Goal: Task Accomplishment & Management: Use online tool/utility

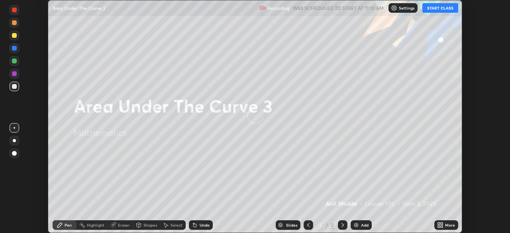
scroll to position [233, 510]
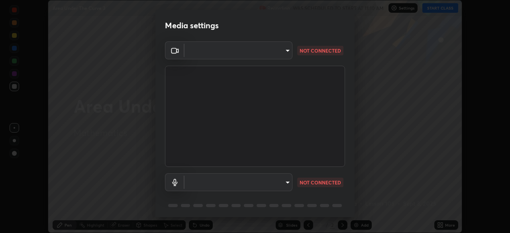
type input "5a3b26b24554f8cf6e797ef24758c72d9ac35fc194b839c1ab14931f8614fd13"
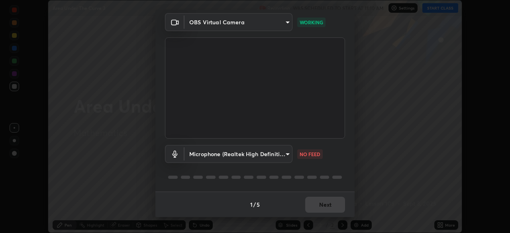
click at [286, 154] on body "Erase all Area Under The Curve 3 Recording WAS SCHEDULED TO START AT 11:10 AM S…" at bounding box center [255, 116] width 510 height 233
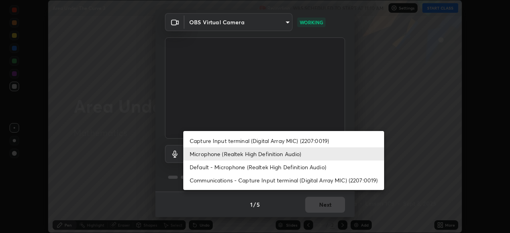
click at [286, 140] on li "Capture Input terminal (Digital Array MIC) (2207:0019)" at bounding box center [283, 140] width 201 height 13
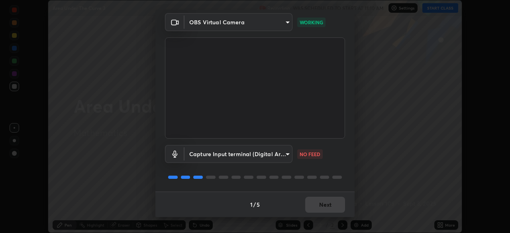
click at [286, 155] on body "Erase all Area Under The Curve 3 Recording WAS SCHEDULED TO START AT 11:10 AM S…" at bounding box center [255, 116] width 510 height 233
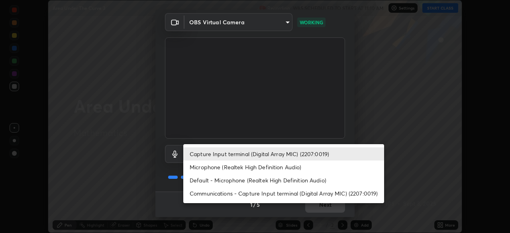
click at [276, 168] on li "Microphone (Realtek High Definition Audio)" at bounding box center [283, 167] width 201 height 13
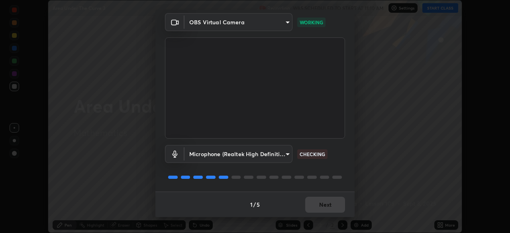
type input "a2845f27f241d78e81142a5bcad2dd0661d1231b7acccdda9ee201247719edf7"
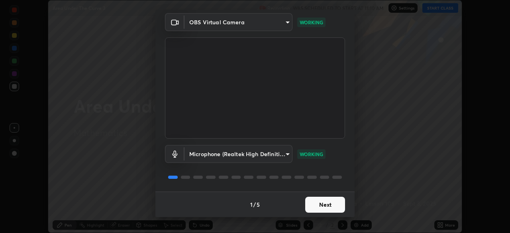
click at [325, 207] on button "Next" at bounding box center [325, 205] width 40 height 16
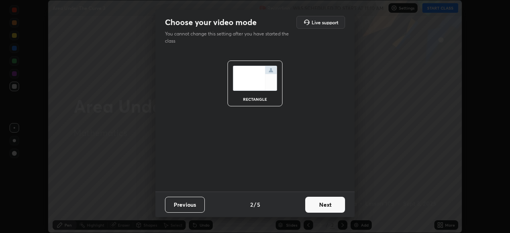
scroll to position [0, 0]
click at [335, 205] on button "Next" at bounding box center [325, 205] width 40 height 16
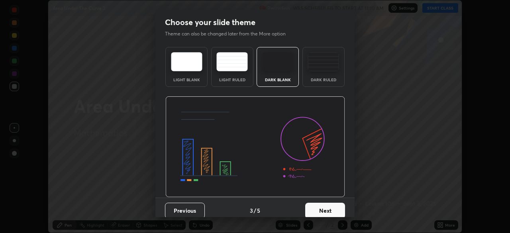
click at [339, 209] on button "Next" at bounding box center [325, 211] width 40 height 16
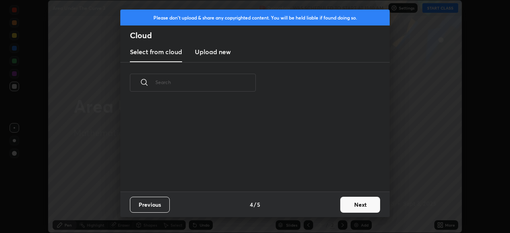
click at [352, 202] on button "Next" at bounding box center [360, 205] width 40 height 16
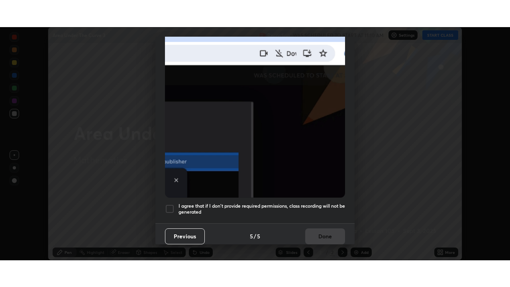
scroll to position [191, 0]
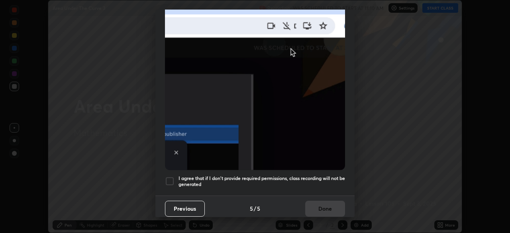
click at [169, 177] on div at bounding box center [170, 181] width 10 height 10
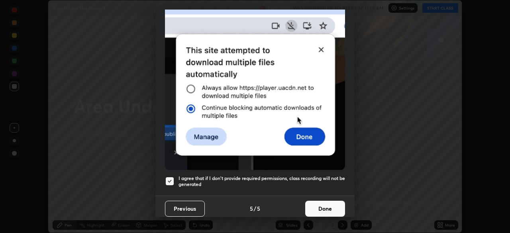
click at [312, 207] on button "Done" at bounding box center [325, 209] width 40 height 16
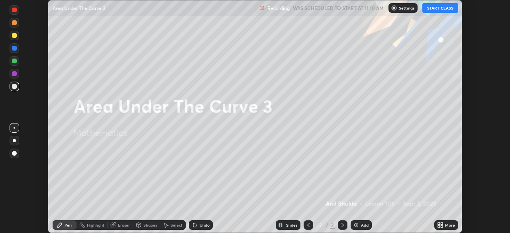
click at [438, 8] on button "START CLASS" at bounding box center [440, 8] width 36 height 10
click at [441, 223] on icon at bounding box center [441, 224] width 2 height 2
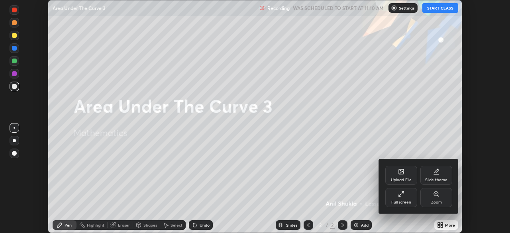
click at [401, 195] on icon at bounding box center [401, 194] width 6 height 6
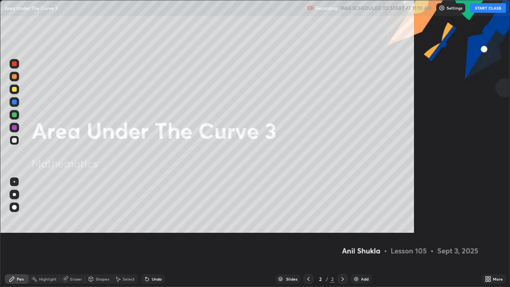
scroll to position [287, 510]
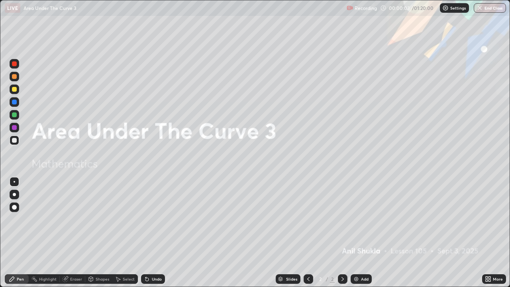
click at [16, 90] on div at bounding box center [14, 89] width 5 height 5
click at [16, 195] on div at bounding box center [14, 194] width 3 height 3
click at [343, 233] on icon at bounding box center [342, 279] width 6 height 6
click at [344, 233] on icon at bounding box center [342, 279] width 6 height 6
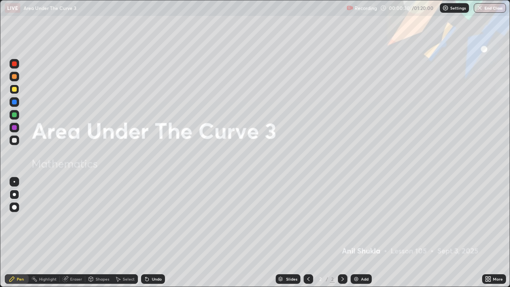
click at [341, 233] on icon at bounding box center [342, 279] width 6 height 6
click at [354, 233] on img at bounding box center [356, 279] width 6 height 6
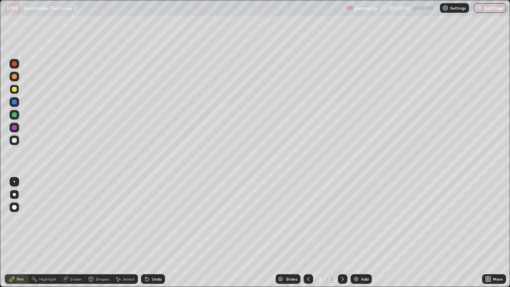
click at [16, 90] on div at bounding box center [14, 89] width 5 height 5
click at [157, 233] on div "Undo" at bounding box center [157, 279] width 10 height 4
click at [159, 233] on div "Undo" at bounding box center [153, 279] width 24 height 10
click at [159, 233] on div "Undo" at bounding box center [157, 279] width 10 height 4
click at [157, 233] on div "Undo" at bounding box center [157, 279] width 10 height 4
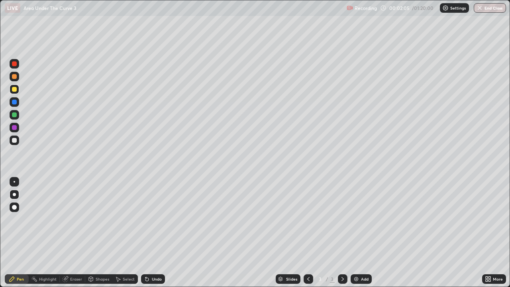
click at [157, 233] on div "Undo" at bounding box center [153, 279] width 24 height 10
click at [157, 233] on div "Undo" at bounding box center [157, 279] width 10 height 4
click at [158, 233] on div "Undo" at bounding box center [157, 279] width 10 height 4
click at [14, 114] on div at bounding box center [14, 114] width 5 height 5
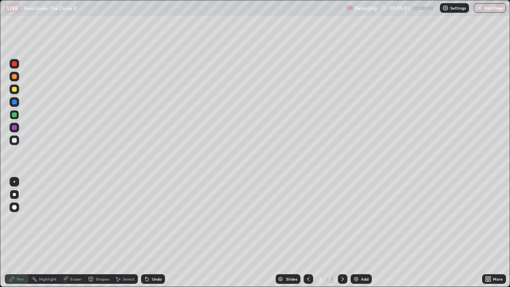
click at [154, 233] on div "Undo" at bounding box center [153, 279] width 24 height 10
click at [155, 233] on div "Undo" at bounding box center [157, 279] width 10 height 4
click at [153, 233] on div "Undo" at bounding box center [157, 279] width 10 height 4
click at [15, 127] on div at bounding box center [14, 127] width 5 height 5
click at [16, 115] on div at bounding box center [14, 114] width 5 height 5
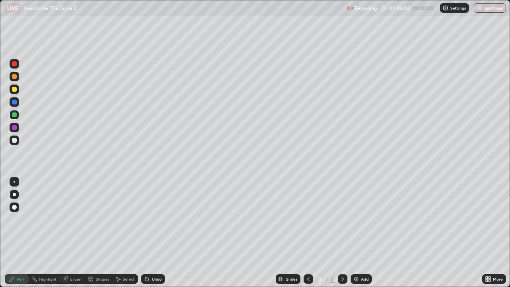
click at [159, 233] on div "Undo" at bounding box center [157, 279] width 10 height 4
click at [157, 233] on div "Undo" at bounding box center [157, 279] width 10 height 4
click at [158, 233] on div "Undo" at bounding box center [157, 279] width 10 height 4
click at [156, 233] on div "Undo" at bounding box center [157, 279] width 10 height 4
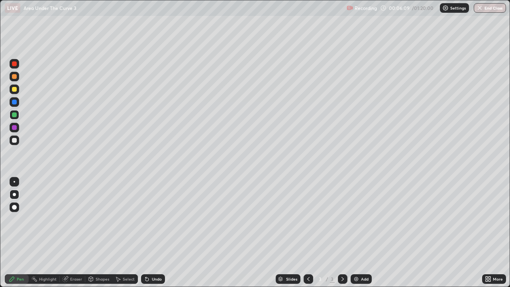
click at [157, 233] on div "Undo" at bounding box center [157, 279] width 10 height 4
click at [16, 129] on div at bounding box center [15, 128] width 10 height 10
click at [16, 78] on div at bounding box center [14, 76] width 5 height 5
click at [155, 233] on div "Undo" at bounding box center [157, 279] width 10 height 4
click at [152, 233] on div "Undo" at bounding box center [157, 279] width 10 height 4
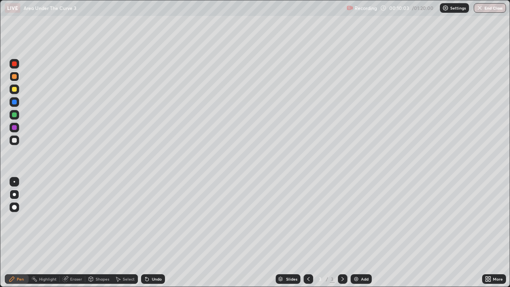
click at [152, 233] on div "Undo" at bounding box center [157, 279] width 10 height 4
click at [151, 233] on div "Undo" at bounding box center [153, 279] width 24 height 10
click at [15, 102] on div at bounding box center [14, 102] width 5 height 5
click at [15, 128] on div at bounding box center [14, 127] width 5 height 5
click at [16, 90] on div at bounding box center [14, 89] width 5 height 5
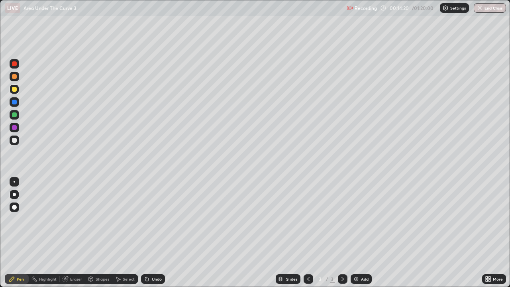
click at [342, 233] on icon at bounding box center [342, 279] width 6 height 6
click at [354, 233] on img at bounding box center [356, 279] width 6 height 6
click at [16, 90] on div at bounding box center [14, 89] width 5 height 5
click at [308, 233] on icon at bounding box center [308, 279] width 2 height 4
click at [344, 233] on icon at bounding box center [342, 279] width 6 height 6
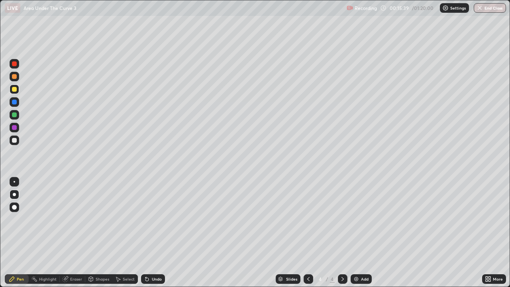
click at [13, 127] on div at bounding box center [14, 127] width 5 height 5
click at [155, 233] on div "Undo" at bounding box center [157, 279] width 10 height 4
click at [156, 233] on div "Undo" at bounding box center [157, 279] width 10 height 4
click at [155, 233] on div "Undo" at bounding box center [157, 279] width 10 height 4
click at [14, 140] on div at bounding box center [14, 140] width 5 height 5
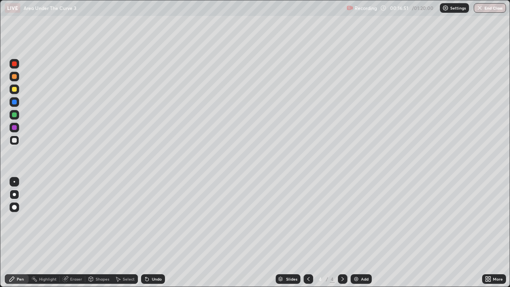
click at [154, 233] on div "Undo" at bounding box center [157, 279] width 10 height 4
click at [16, 114] on div at bounding box center [14, 114] width 5 height 5
click at [157, 233] on div "Undo" at bounding box center [157, 279] width 10 height 4
click at [154, 233] on div "Undo" at bounding box center [157, 279] width 10 height 4
click at [16, 65] on div at bounding box center [14, 63] width 5 height 5
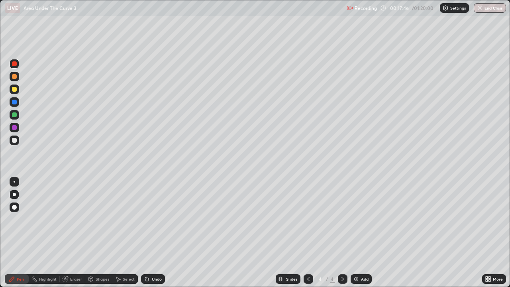
click at [154, 233] on div "Undo" at bounding box center [157, 279] width 10 height 4
click at [128, 233] on div "Select" at bounding box center [129, 279] width 12 height 4
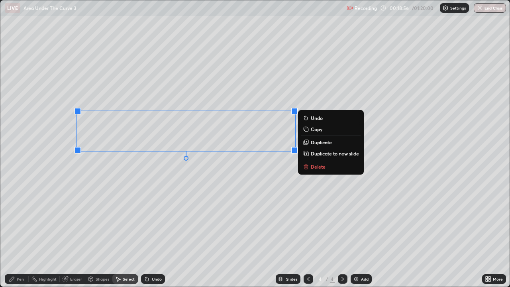
click at [314, 142] on p "Duplicate" at bounding box center [321, 142] width 21 height 6
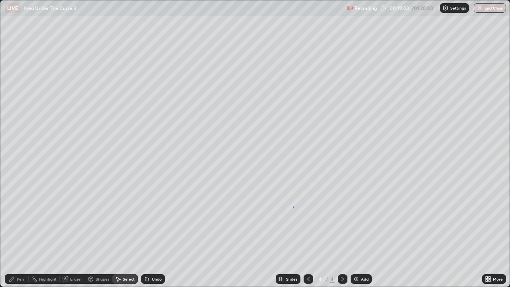
click at [292, 205] on div "0 ° Undo Copy Duplicate Duplicate to new slide Delete" at bounding box center [254, 143] width 509 height 286
click at [22, 233] on div "Pen" at bounding box center [20, 279] width 7 height 4
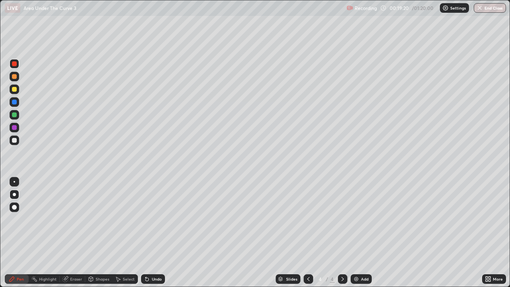
click at [160, 233] on div "Undo" at bounding box center [157, 279] width 10 height 4
click at [76, 233] on div "Eraser" at bounding box center [76, 279] width 12 height 4
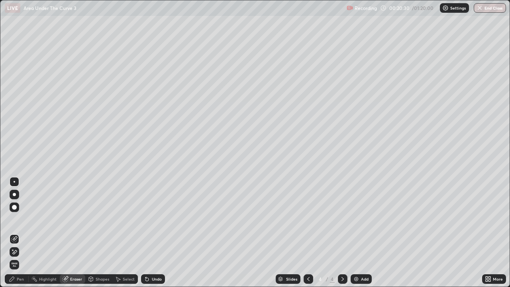
click at [149, 233] on icon at bounding box center [147, 279] width 6 height 6
click at [68, 233] on div "Eraser" at bounding box center [72, 279] width 25 height 10
click at [17, 233] on div "Pen" at bounding box center [20, 279] width 7 height 4
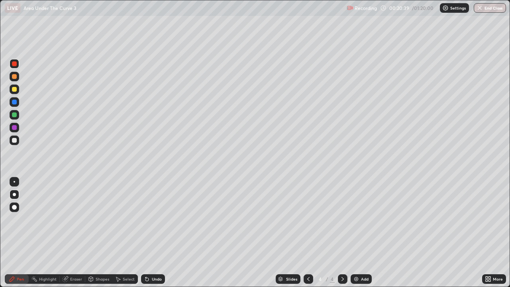
click at [16, 114] on div at bounding box center [14, 114] width 5 height 5
click at [14, 88] on div at bounding box center [14, 89] width 5 height 5
click at [354, 233] on img at bounding box center [356, 279] width 6 height 6
click at [157, 233] on div "Undo" at bounding box center [153, 279] width 24 height 10
click at [15, 142] on div at bounding box center [14, 140] width 5 height 5
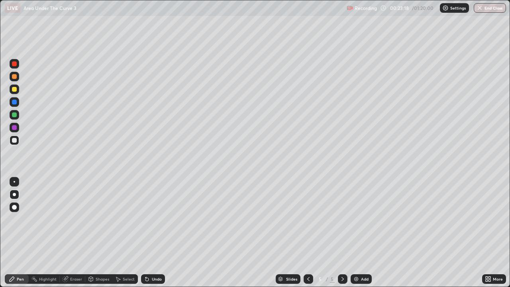
click at [14, 115] on div at bounding box center [14, 114] width 5 height 5
click at [14, 140] on div at bounding box center [14, 140] width 5 height 5
click at [157, 233] on div "Undo" at bounding box center [157, 279] width 10 height 4
click at [155, 233] on div "Undo" at bounding box center [157, 279] width 10 height 4
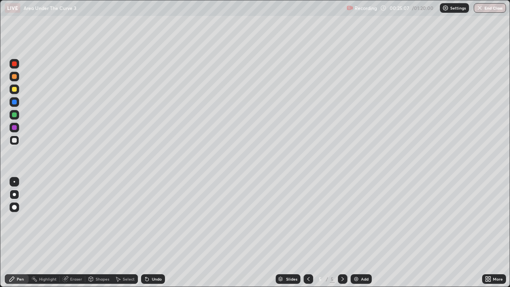
click at [15, 89] on div at bounding box center [14, 89] width 5 height 5
click at [15, 140] on div at bounding box center [14, 140] width 5 height 5
click at [157, 233] on div "Undo" at bounding box center [157, 279] width 10 height 4
click at [155, 233] on div "Undo" at bounding box center [157, 279] width 10 height 4
click at [154, 233] on div "Undo" at bounding box center [157, 279] width 10 height 4
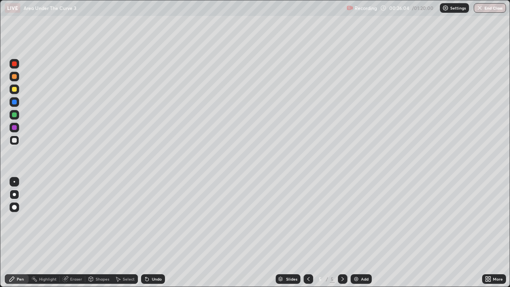
click at [155, 233] on div "Undo" at bounding box center [157, 279] width 10 height 4
click at [156, 233] on div "Undo" at bounding box center [157, 279] width 10 height 4
click at [15, 128] on div at bounding box center [14, 127] width 5 height 5
click at [15, 89] on div at bounding box center [14, 89] width 5 height 5
click at [15, 194] on div at bounding box center [14, 194] width 3 height 3
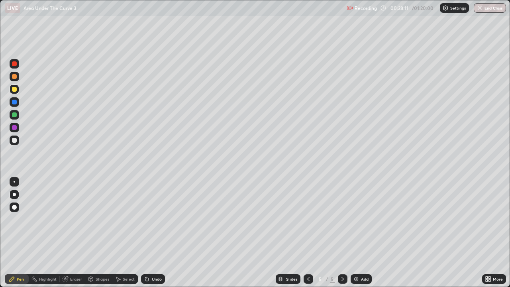
click at [76, 233] on div "Eraser" at bounding box center [76, 279] width 12 height 4
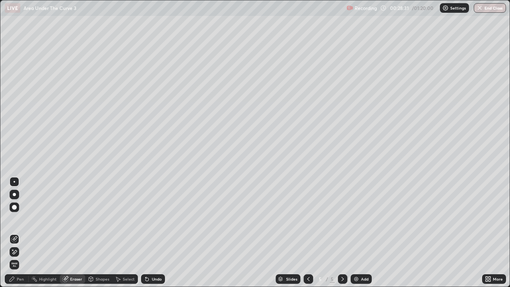
click at [18, 233] on div "Pen" at bounding box center [20, 279] width 7 height 4
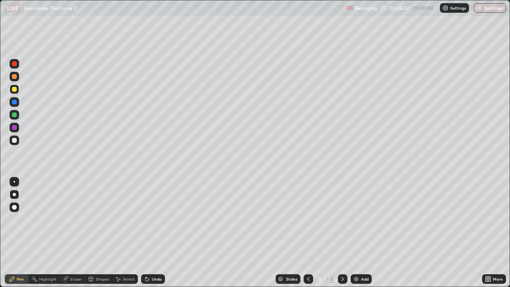
click at [14, 90] on div at bounding box center [14, 89] width 5 height 5
click at [14, 208] on div at bounding box center [14, 207] width 5 height 5
click at [21, 233] on div "Pen" at bounding box center [20, 279] width 7 height 4
click at [341, 233] on icon at bounding box center [342, 279] width 2 height 4
click at [342, 233] on icon at bounding box center [342, 279] width 6 height 6
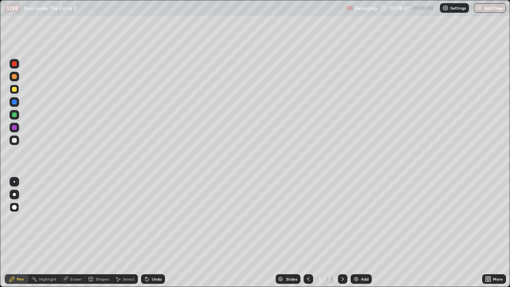
click at [358, 233] on img at bounding box center [356, 279] width 6 height 6
click at [14, 207] on div at bounding box center [14, 207] width 5 height 5
click at [153, 233] on div "Undo" at bounding box center [153, 279] width 24 height 10
click at [15, 65] on div at bounding box center [14, 63] width 5 height 5
click at [152, 233] on div "Undo" at bounding box center [157, 279] width 10 height 4
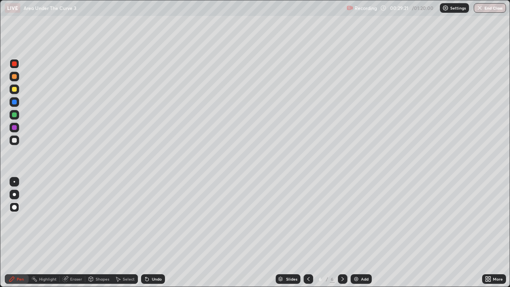
click at [155, 233] on div "Undo" at bounding box center [157, 279] width 10 height 4
click at [156, 233] on div "Undo" at bounding box center [153, 279] width 24 height 10
click at [157, 233] on div "Undo" at bounding box center [153, 279] width 24 height 10
click at [16, 140] on div at bounding box center [14, 140] width 5 height 5
click at [16, 76] on div at bounding box center [14, 76] width 5 height 5
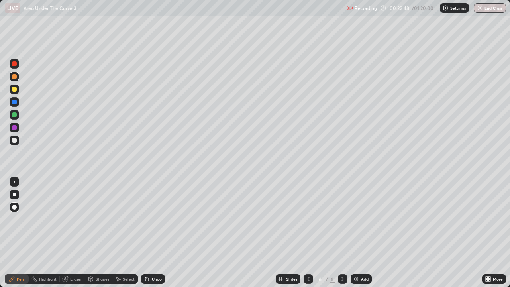
click at [156, 233] on div "Undo" at bounding box center [157, 279] width 10 height 4
click at [155, 233] on div "Undo" at bounding box center [153, 279] width 24 height 10
click at [155, 233] on div "Undo" at bounding box center [157, 279] width 10 height 4
click at [156, 233] on div "Undo" at bounding box center [157, 279] width 10 height 4
click at [159, 233] on div "Undo" at bounding box center [153, 279] width 24 height 10
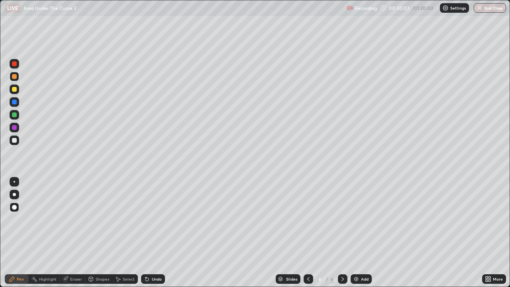
click at [154, 233] on div "Undo" at bounding box center [157, 279] width 10 height 4
click at [14, 139] on div at bounding box center [14, 140] width 5 height 5
click at [158, 233] on div "Undo" at bounding box center [157, 279] width 10 height 4
click at [157, 233] on div "Undo" at bounding box center [157, 279] width 10 height 4
click at [14, 140] on div at bounding box center [14, 140] width 5 height 5
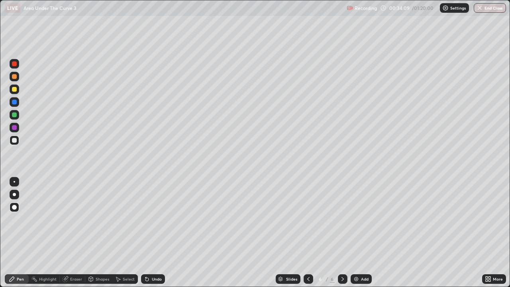
click at [15, 65] on div at bounding box center [14, 63] width 5 height 5
click at [13, 128] on div at bounding box center [14, 127] width 5 height 5
click at [16, 193] on div at bounding box center [15, 195] width 10 height 10
click at [154, 233] on div "Undo" at bounding box center [157, 279] width 10 height 4
click at [155, 233] on div "Undo" at bounding box center [157, 279] width 10 height 4
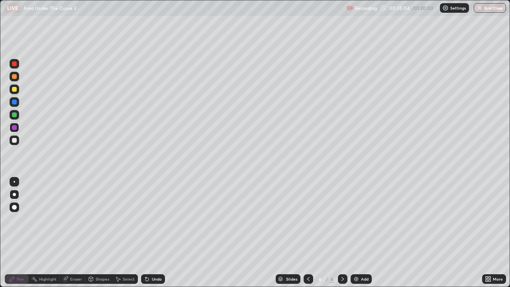
click at [155, 233] on div "Undo" at bounding box center [153, 279] width 24 height 10
click at [153, 233] on div "Undo" at bounding box center [153, 279] width 24 height 10
click at [156, 233] on div "Undo" at bounding box center [157, 279] width 10 height 4
click at [14, 115] on div at bounding box center [14, 114] width 5 height 5
click at [14, 126] on div at bounding box center [14, 127] width 5 height 5
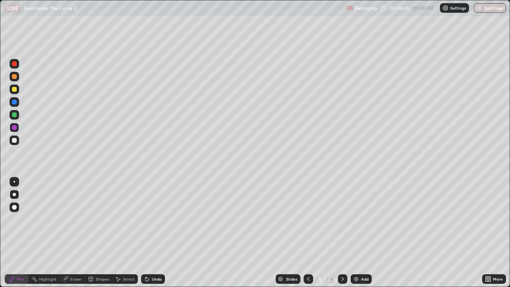
click at [14, 90] on div at bounding box center [14, 89] width 5 height 5
click at [14, 194] on div at bounding box center [14, 194] width 3 height 3
click at [341, 233] on icon at bounding box center [342, 279] width 6 height 6
click at [358, 233] on img at bounding box center [356, 279] width 6 height 6
click at [14, 194] on div at bounding box center [14, 194] width 3 height 3
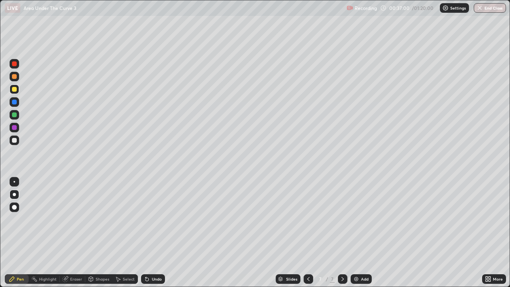
click at [153, 233] on div "Undo" at bounding box center [153, 279] width 24 height 10
click at [152, 233] on div "Undo" at bounding box center [157, 279] width 10 height 4
click at [149, 233] on icon at bounding box center [147, 279] width 6 height 6
click at [151, 233] on div "Undo" at bounding box center [153, 279] width 24 height 10
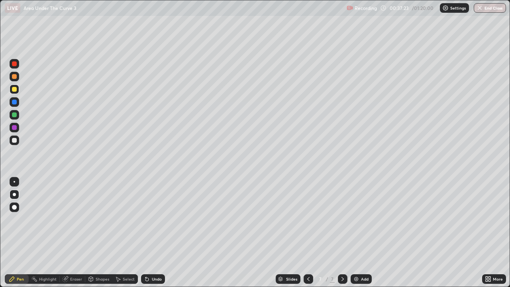
click at [152, 233] on div "Undo" at bounding box center [157, 279] width 10 height 4
click at [155, 233] on div "Undo" at bounding box center [153, 279] width 24 height 10
click at [15, 141] on div at bounding box center [14, 140] width 5 height 5
click at [16, 128] on div at bounding box center [14, 127] width 5 height 5
click at [16, 141] on div at bounding box center [14, 140] width 5 height 5
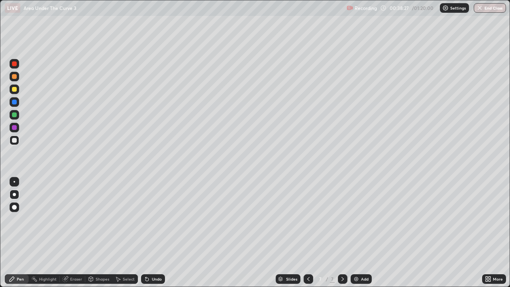
click at [152, 233] on div "Undo" at bounding box center [157, 279] width 10 height 4
click at [153, 233] on div "Undo" at bounding box center [157, 279] width 10 height 4
click at [16, 114] on div at bounding box center [14, 114] width 5 height 5
click at [157, 233] on div "Undo" at bounding box center [157, 279] width 10 height 4
click at [154, 233] on div "Undo" at bounding box center [157, 279] width 10 height 4
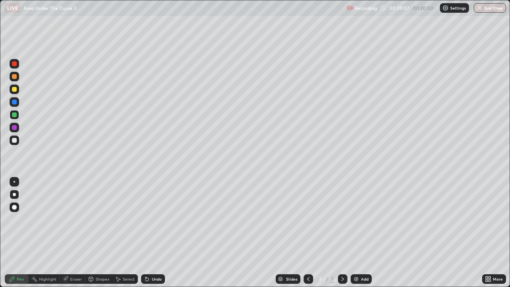
click at [157, 233] on div "Undo" at bounding box center [157, 279] width 10 height 4
click at [15, 140] on div at bounding box center [14, 140] width 5 height 5
click at [14, 91] on div at bounding box center [14, 89] width 5 height 5
click at [16, 194] on div at bounding box center [14, 194] width 3 height 3
click at [344, 233] on icon at bounding box center [342, 279] width 6 height 6
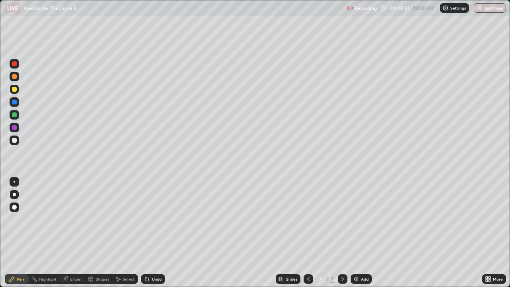
click at [358, 233] on div "Add" at bounding box center [360, 279] width 21 height 10
click at [152, 233] on div "Undo" at bounding box center [157, 279] width 10 height 4
click at [158, 233] on div "Undo" at bounding box center [153, 279] width 24 height 10
click at [14, 141] on div at bounding box center [14, 140] width 5 height 5
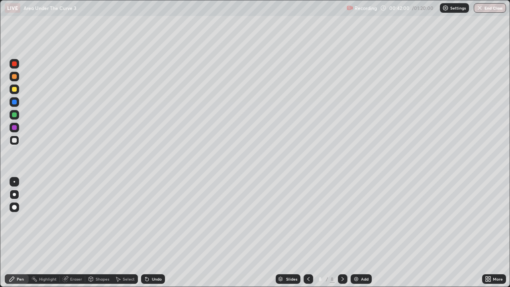
click at [14, 115] on div at bounding box center [14, 114] width 5 height 5
click at [153, 233] on div "Undo" at bounding box center [157, 279] width 10 height 4
click at [14, 140] on div at bounding box center [14, 140] width 5 height 5
click at [154, 233] on div "Undo" at bounding box center [157, 279] width 10 height 4
click at [157, 233] on div "Undo" at bounding box center [157, 279] width 10 height 4
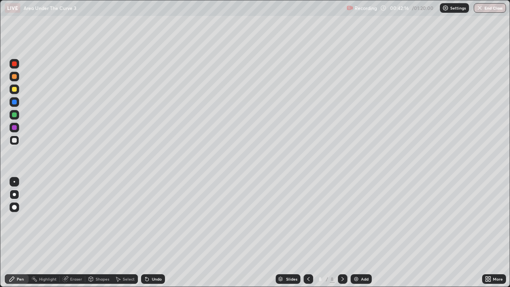
click at [157, 233] on div "Undo" at bounding box center [157, 279] width 10 height 4
click at [310, 233] on icon at bounding box center [308, 279] width 6 height 6
click at [341, 233] on icon at bounding box center [342, 279] width 6 height 6
click at [15, 63] on div at bounding box center [14, 63] width 5 height 5
click at [156, 233] on div "Undo" at bounding box center [157, 279] width 10 height 4
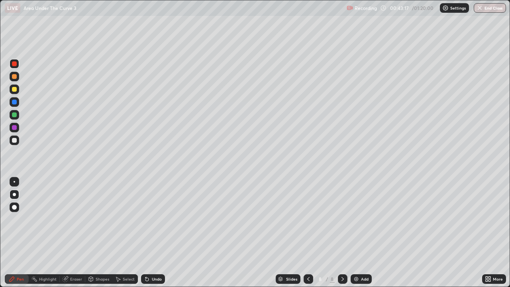
click at [12, 142] on div at bounding box center [14, 140] width 5 height 5
click at [343, 233] on icon at bounding box center [342, 279] width 2 height 4
click at [364, 233] on div "Add" at bounding box center [365, 279] width 8 height 4
click at [18, 92] on div at bounding box center [15, 89] width 10 height 10
click at [157, 233] on div "Undo" at bounding box center [157, 279] width 10 height 4
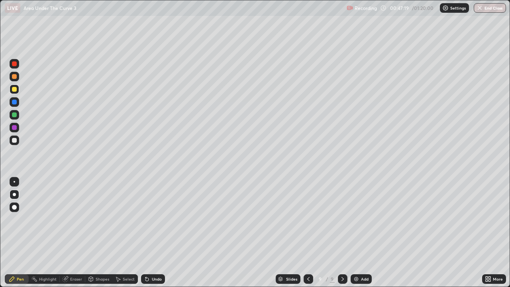
click at [15, 140] on div at bounding box center [14, 140] width 5 height 5
click at [157, 233] on div "Undo" at bounding box center [157, 279] width 10 height 4
click at [159, 233] on div "Undo" at bounding box center [157, 279] width 10 height 4
click at [157, 233] on div "Undo" at bounding box center [157, 279] width 10 height 4
click at [158, 233] on div "Undo" at bounding box center [157, 279] width 10 height 4
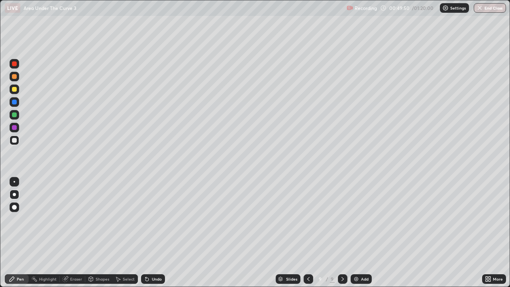
click at [15, 90] on div at bounding box center [14, 89] width 5 height 5
click at [15, 194] on div at bounding box center [14, 194] width 3 height 3
click at [342, 233] on icon at bounding box center [342, 279] width 6 height 6
click at [357, 233] on img at bounding box center [356, 279] width 6 height 6
click at [154, 233] on div "Undo" at bounding box center [157, 279] width 10 height 4
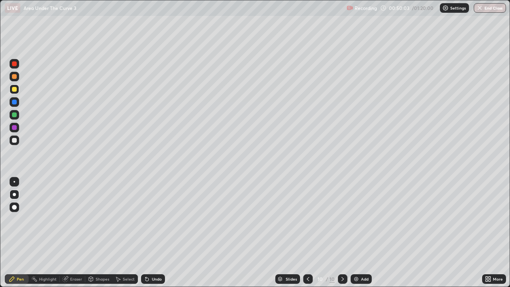
click at [155, 233] on div "Undo" at bounding box center [151, 279] width 27 height 16
click at [16, 139] on div at bounding box center [14, 140] width 5 height 5
click at [153, 233] on div "Undo" at bounding box center [157, 279] width 10 height 4
click at [154, 233] on div "Undo" at bounding box center [153, 279] width 24 height 10
click at [15, 127] on div at bounding box center [14, 127] width 5 height 5
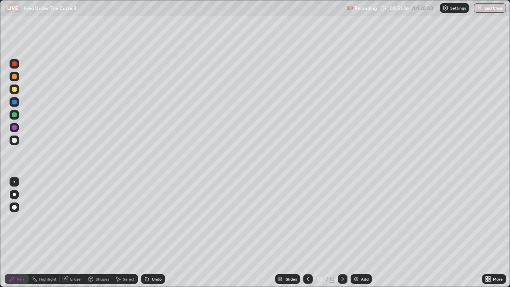
click at [14, 140] on div at bounding box center [14, 140] width 5 height 5
click at [141, 233] on div "Undo" at bounding box center [153, 279] width 24 height 10
click at [14, 90] on div at bounding box center [14, 89] width 5 height 5
click at [15, 196] on div at bounding box center [15, 195] width 10 height 10
click at [341, 233] on icon at bounding box center [342, 279] width 2 height 4
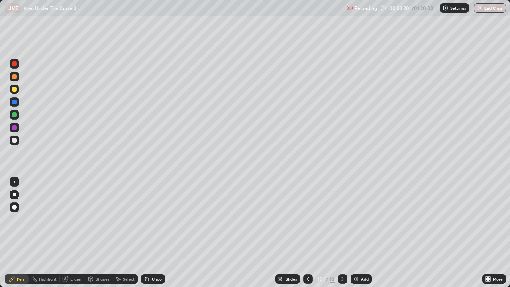
click at [359, 233] on div "Add" at bounding box center [360, 279] width 21 height 10
click at [307, 233] on icon at bounding box center [308, 279] width 6 height 6
click at [341, 233] on icon at bounding box center [342, 279] width 6 height 6
click at [156, 233] on div "Undo" at bounding box center [157, 279] width 10 height 4
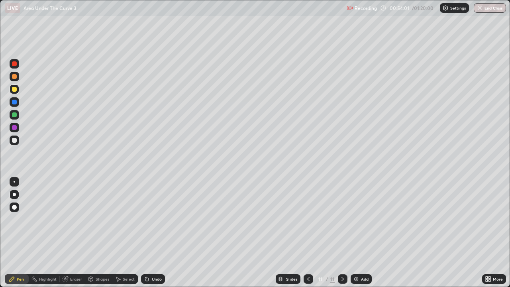
click at [157, 233] on div "Undo" at bounding box center [157, 279] width 10 height 4
click at [153, 233] on div "Undo" at bounding box center [157, 279] width 10 height 4
click at [152, 233] on div "Undo" at bounding box center [157, 279] width 10 height 4
click at [149, 233] on div "Undo" at bounding box center [153, 279] width 24 height 10
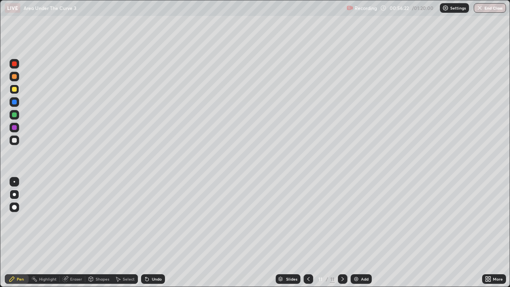
click at [129, 233] on div "Select" at bounding box center [129, 279] width 12 height 4
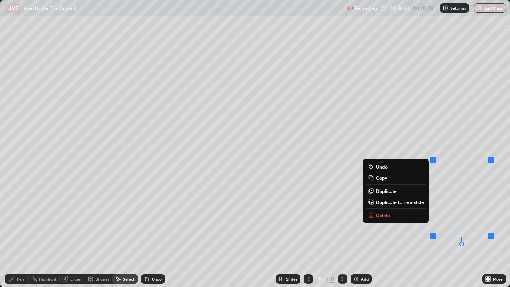
click at [383, 216] on p "Delete" at bounding box center [383, 215] width 15 height 6
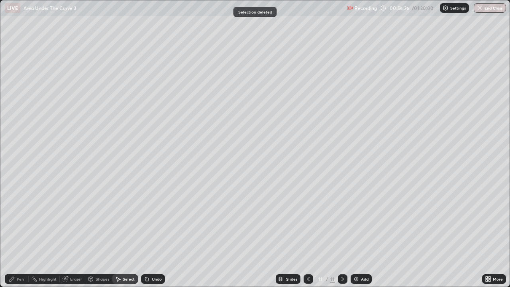
click at [99, 233] on div "Shapes" at bounding box center [103, 279] width 14 height 4
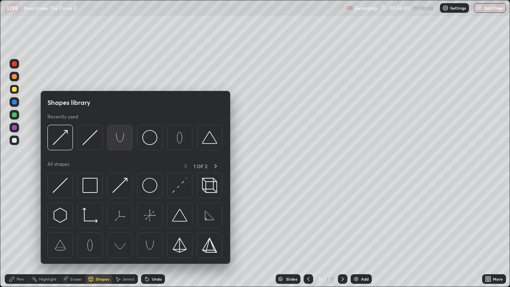
click at [121, 140] on img at bounding box center [119, 137] width 15 height 15
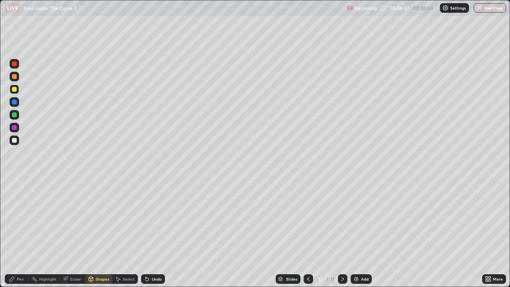
click at [155, 233] on div "Undo" at bounding box center [157, 279] width 10 height 4
click at [15, 140] on div at bounding box center [14, 140] width 5 height 5
click at [102, 233] on div "Shapes" at bounding box center [103, 279] width 14 height 4
click at [125, 233] on div "Select" at bounding box center [129, 279] width 12 height 4
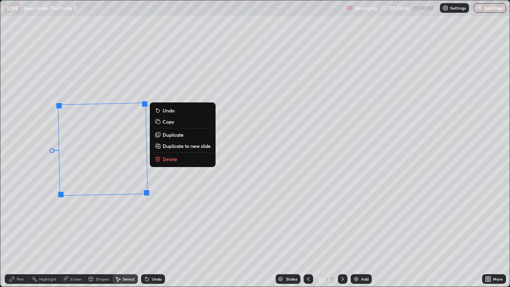
click at [42, 228] on div "89 ° Undo Copy Duplicate Duplicate to new slide Delete" at bounding box center [254, 143] width 509 height 286
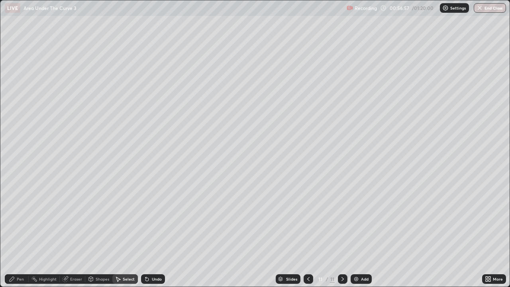
click at [18, 233] on div "Pen" at bounding box center [20, 279] width 7 height 4
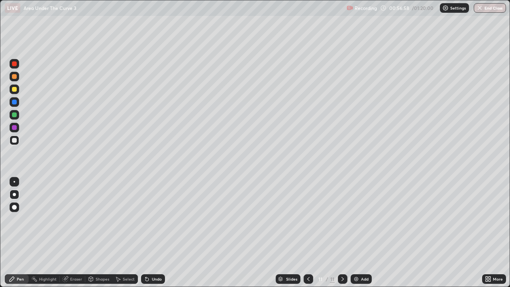
click at [16, 128] on div at bounding box center [14, 127] width 5 height 5
click at [15, 139] on div at bounding box center [14, 140] width 5 height 5
click at [100, 233] on div "Shapes" at bounding box center [103, 279] width 14 height 4
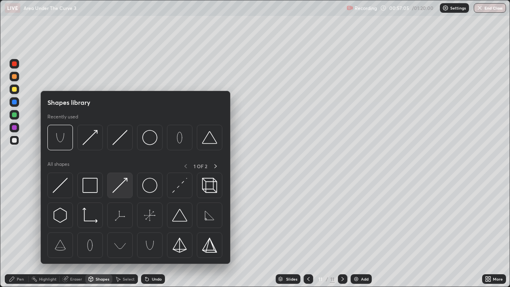
click at [118, 186] on img at bounding box center [119, 185] width 15 height 15
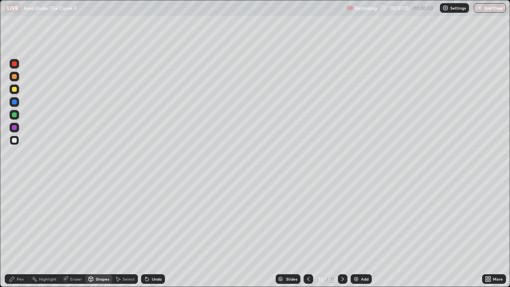
click at [15, 141] on div at bounding box center [14, 140] width 5 height 5
click at [152, 233] on div "Undo" at bounding box center [157, 279] width 10 height 4
click at [16, 233] on div "Pen" at bounding box center [17, 279] width 24 height 10
click at [126, 233] on div "Select" at bounding box center [129, 279] width 12 height 4
click at [98, 233] on div "Shapes" at bounding box center [103, 279] width 14 height 4
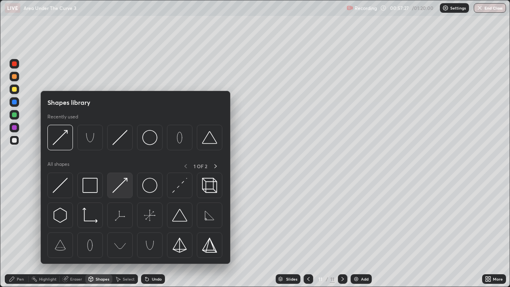
click at [119, 185] on img at bounding box center [119, 185] width 15 height 15
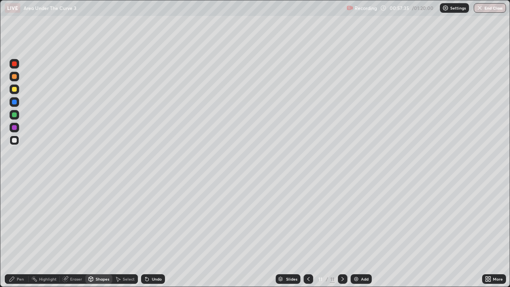
click at [15, 140] on div at bounding box center [14, 140] width 5 height 5
click at [153, 233] on div "Undo" at bounding box center [157, 279] width 10 height 4
click at [155, 233] on div "Undo" at bounding box center [157, 279] width 10 height 4
click at [13, 140] on div at bounding box center [14, 140] width 5 height 5
click at [18, 233] on div "Pen" at bounding box center [20, 279] width 7 height 4
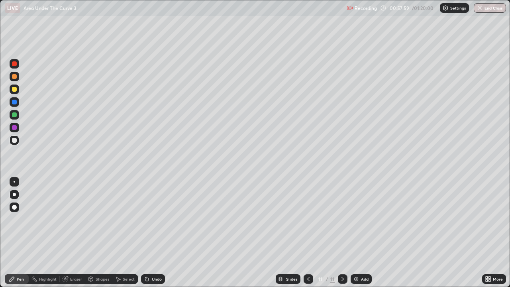
click at [14, 129] on div at bounding box center [14, 127] width 5 height 5
click at [78, 233] on div "Eraser" at bounding box center [76, 279] width 12 height 4
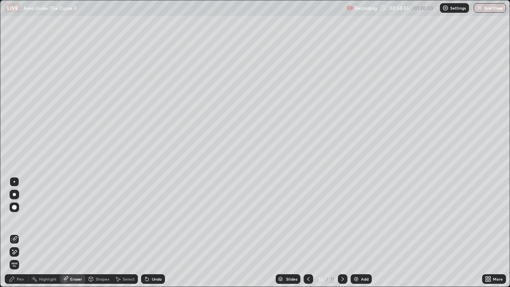
click at [20, 233] on div "Pen" at bounding box center [20, 279] width 7 height 4
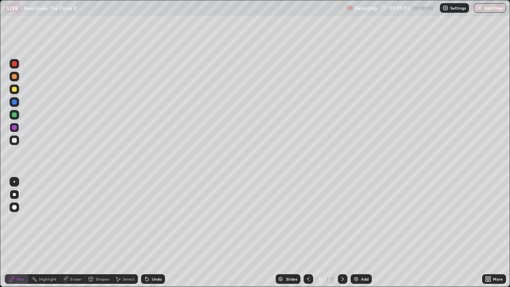
click at [159, 233] on div "Undo" at bounding box center [157, 279] width 10 height 4
click at [157, 233] on div "Undo" at bounding box center [157, 279] width 10 height 4
click at [16, 90] on div at bounding box center [14, 89] width 5 height 5
click at [15, 194] on div at bounding box center [14, 194] width 3 height 3
click at [342, 233] on icon at bounding box center [342, 279] width 6 height 6
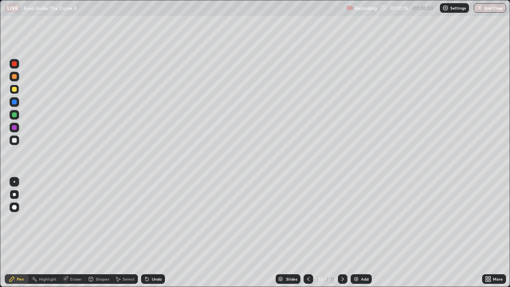
click at [341, 233] on icon at bounding box center [342, 279] width 6 height 6
click at [359, 233] on div "Add" at bounding box center [360, 279] width 21 height 10
click at [155, 233] on div "Undo" at bounding box center [157, 279] width 10 height 4
click at [157, 233] on div "Undo" at bounding box center [151, 279] width 27 height 16
click at [157, 233] on div "Undo" at bounding box center [157, 279] width 10 height 4
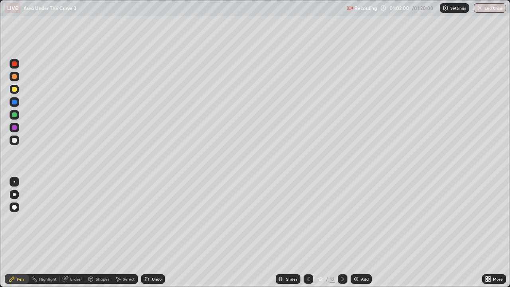
click at [157, 233] on div "Undo" at bounding box center [157, 279] width 10 height 4
click at [156, 233] on div "Undo" at bounding box center [157, 279] width 10 height 4
click at [157, 233] on div "Undo" at bounding box center [157, 279] width 10 height 4
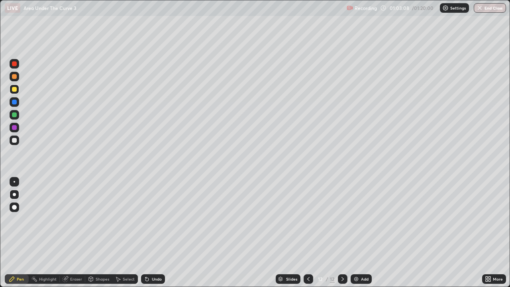
click at [12, 141] on div at bounding box center [14, 140] width 5 height 5
click at [15, 182] on div at bounding box center [15, 182] width 2 height 2
click at [14, 129] on div at bounding box center [14, 127] width 5 height 5
click at [155, 233] on div "Undo" at bounding box center [157, 279] width 10 height 4
click at [14, 90] on div at bounding box center [14, 89] width 5 height 5
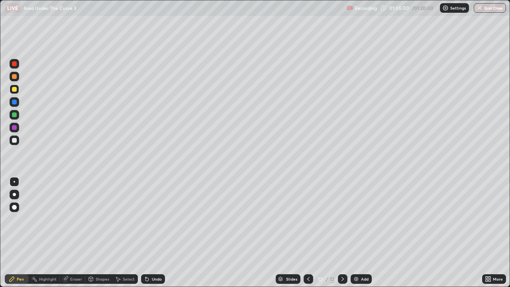
click at [15, 127] on div at bounding box center [14, 127] width 5 height 5
click at [15, 140] on div at bounding box center [14, 140] width 5 height 5
click at [157, 233] on div "Undo" at bounding box center [157, 279] width 10 height 4
click at [13, 114] on div at bounding box center [14, 114] width 5 height 5
click at [14, 127] on div at bounding box center [14, 127] width 5 height 5
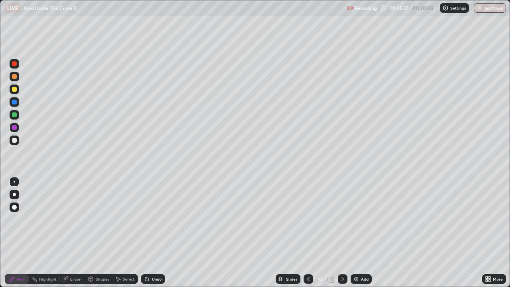
click at [15, 139] on div at bounding box center [14, 140] width 5 height 5
click at [14, 115] on div at bounding box center [14, 114] width 5 height 5
click at [16, 128] on div at bounding box center [14, 127] width 5 height 5
click at [16, 142] on div at bounding box center [14, 140] width 5 height 5
click at [15, 115] on div at bounding box center [14, 114] width 5 height 5
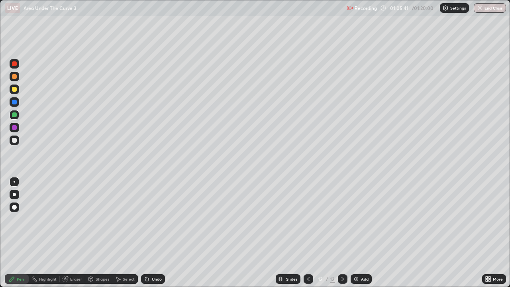
scroll to position [287, 510]
click at [15, 127] on div at bounding box center [14, 127] width 5 height 5
click at [16, 140] on div at bounding box center [14, 140] width 5 height 5
click at [159, 280] on div "Undo" at bounding box center [157, 279] width 10 height 4
click at [16, 88] on div at bounding box center [14, 89] width 5 height 5
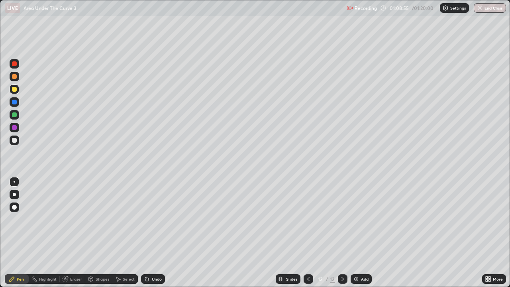
click at [13, 194] on div at bounding box center [14, 194] width 3 height 3
click at [342, 278] on icon at bounding box center [342, 279] width 2 height 4
click at [343, 280] on icon at bounding box center [342, 279] width 6 height 6
click at [361, 280] on div "Add" at bounding box center [365, 279] width 8 height 4
click at [154, 278] on div "Undo" at bounding box center [157, 279] width 10 height 4
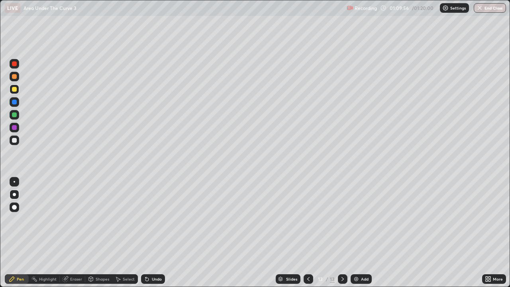
click at [154, 283] on div "Undo" at bounding box center [153, 279] width 24 height 10
click at [154, 278] on div "Undo" at bounding box center [157, 279] width 10 height 4
click at [155, 278] on div "Undo" at bounding box center [157, 279] width 10 height 4
click at [157, 278] on div "Undo" at bounding box center [157, 279] width 10 height 4
click at [155, 279] on div "Undo" at bounding box center [157, 279] width 10 height 4
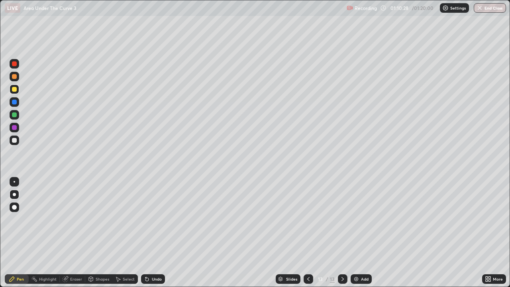
click at [155, 279] on div "Undo" at bounding box center [157, 279] width 10 height 4
click at [156, 278] on div "Undo" at bounding box center [157, 279] width 10 height 4
click at [15, 141] on div at bounding box center [14, 140] width 5 height 5
click at [157, 279] on div "Undo" at bounding box center [157, 279] width 10 height 4
click at [155, 280] on div "Undo" at bounding box center [157, 279] width 10 height 4
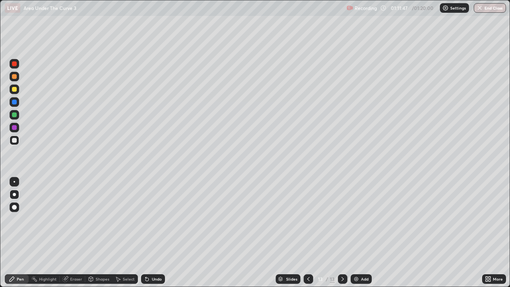
click at [155, 280] on div "Undo" at bounding box center [157, 279] width 10 height 4
click at [155, 279] on div "Undo" at bounding box center [157, 279] width 10 height 4
click at [150, 279] on div "Undo" at bounding box center [153, 279] width 24 height 10
click at [148, 279] on icon at bounding box center [147, 279] width 6 height 6
click at [15, 115] on div at bounding box center [14, 114] width 5 height 5
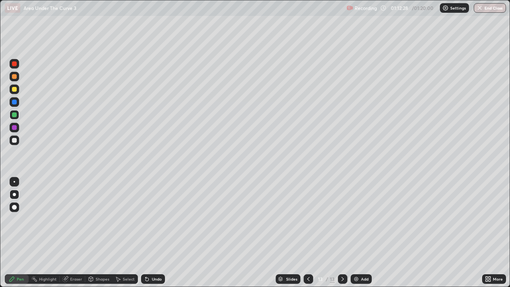
click at [14, 182] on div at bounding box center [15, 182] width 2 height 2
click at [14, 140] on div at bounding box center [14, 140] width 5 height 5
click at [16, 115] on div at bounding box center [14, 114] width 5 height 5
click at [14, 140] on div at bounding box center [14, 140] width 5 height 5
click at [155, 278] on div "Undo" at bounding box center [157, 279] width 10 height 4
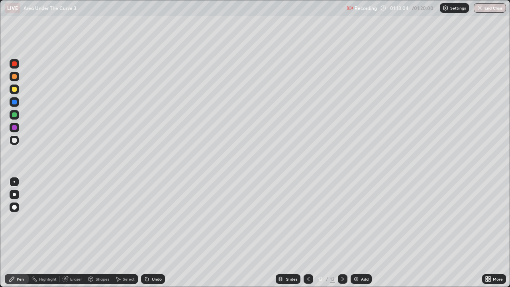
click at [154, 278] on div "Undo" at bounding box center [157, 279] width 10 height 4
click at [152, 280] on div "Undo" at bounding box center [157, 279] width 10 height 4
click at [154, 278] on div "Undo" at bounding box center [157, 279] width 10 height 4
click at [154, 279] on div "Undo" at bounding box center [157, 279] width 10 height 4
click at [154, 282] on div "Undo" at bounding box center [153, 279] width 24 height 10
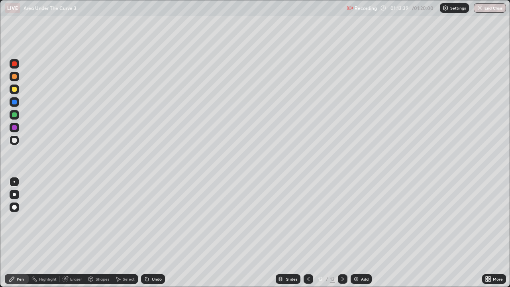
click at [154, 283] on div "Undo" at bounding box center [153, 279] width 24 height 10
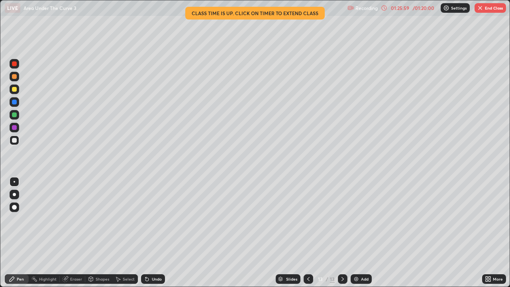
click at [483, 6] on button "End Class" at bounding box center [489, 8] width 31 height 10
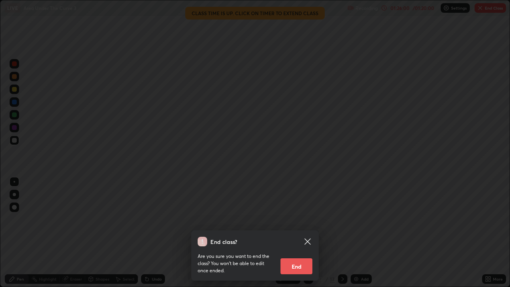
click at [293, 264] on button "End" at bounding box center [296, 266] width 32 height 16
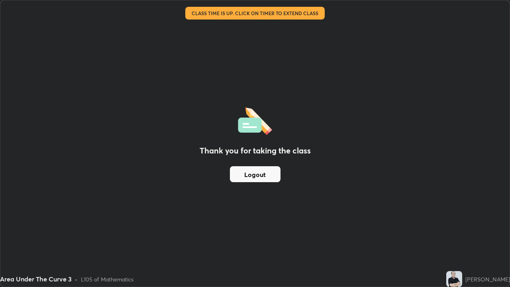
click at [262, 171] on button "Logout" at bounding box center [255, 174] width 51 height 16
